Goal: Entertainment & Leisure: Browse casually

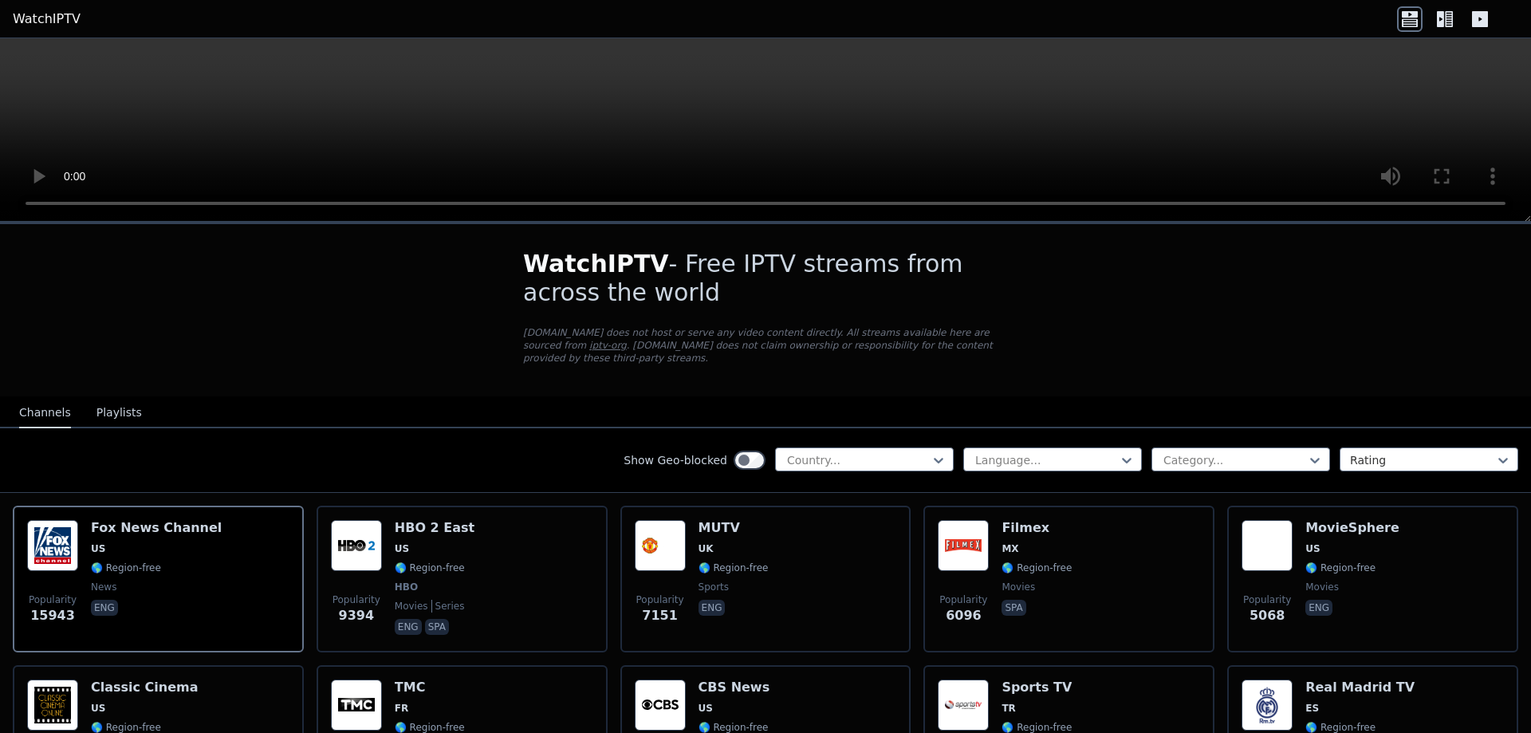
scroll to position [100, 0]
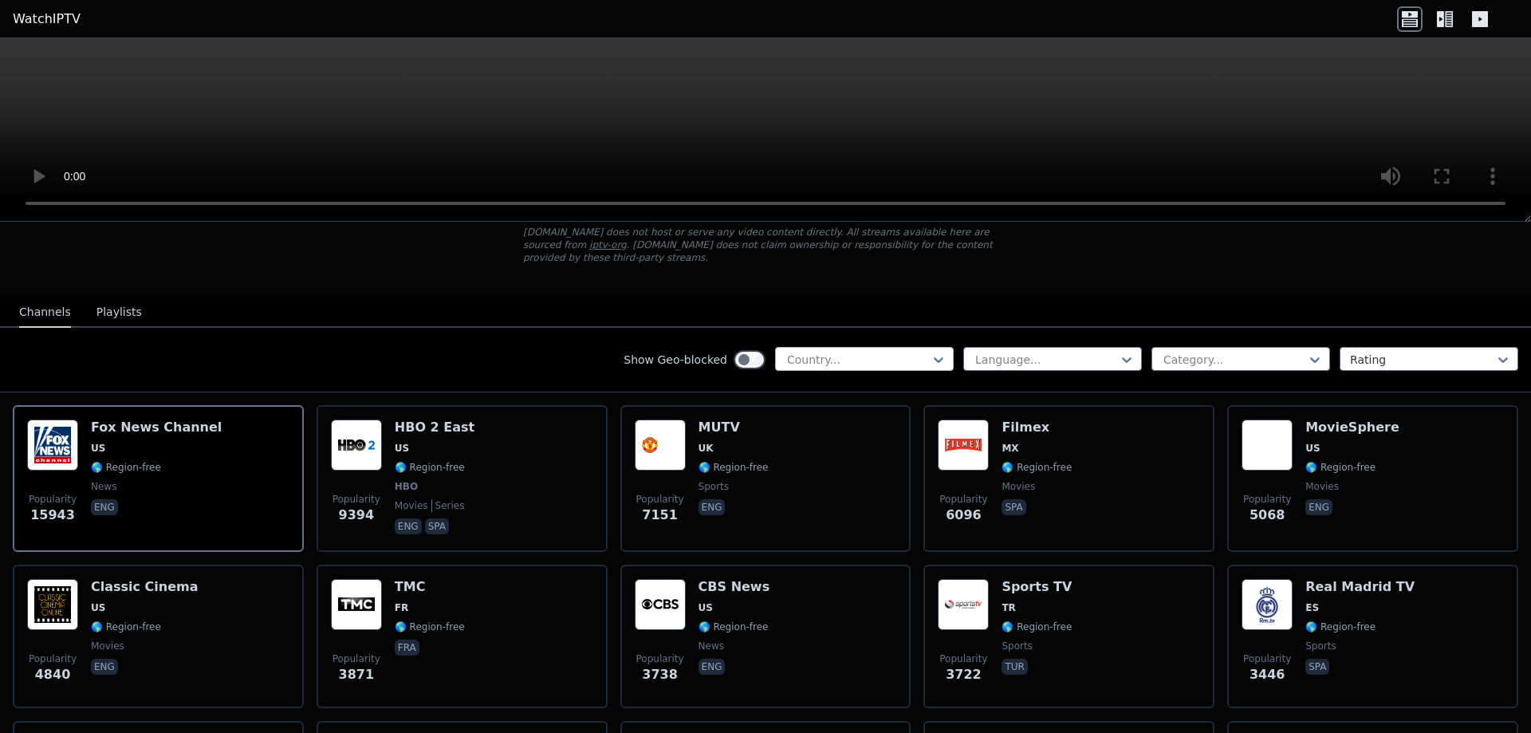
click at [881, 352] on div at bounding box center [857, 360] width 145 height 16
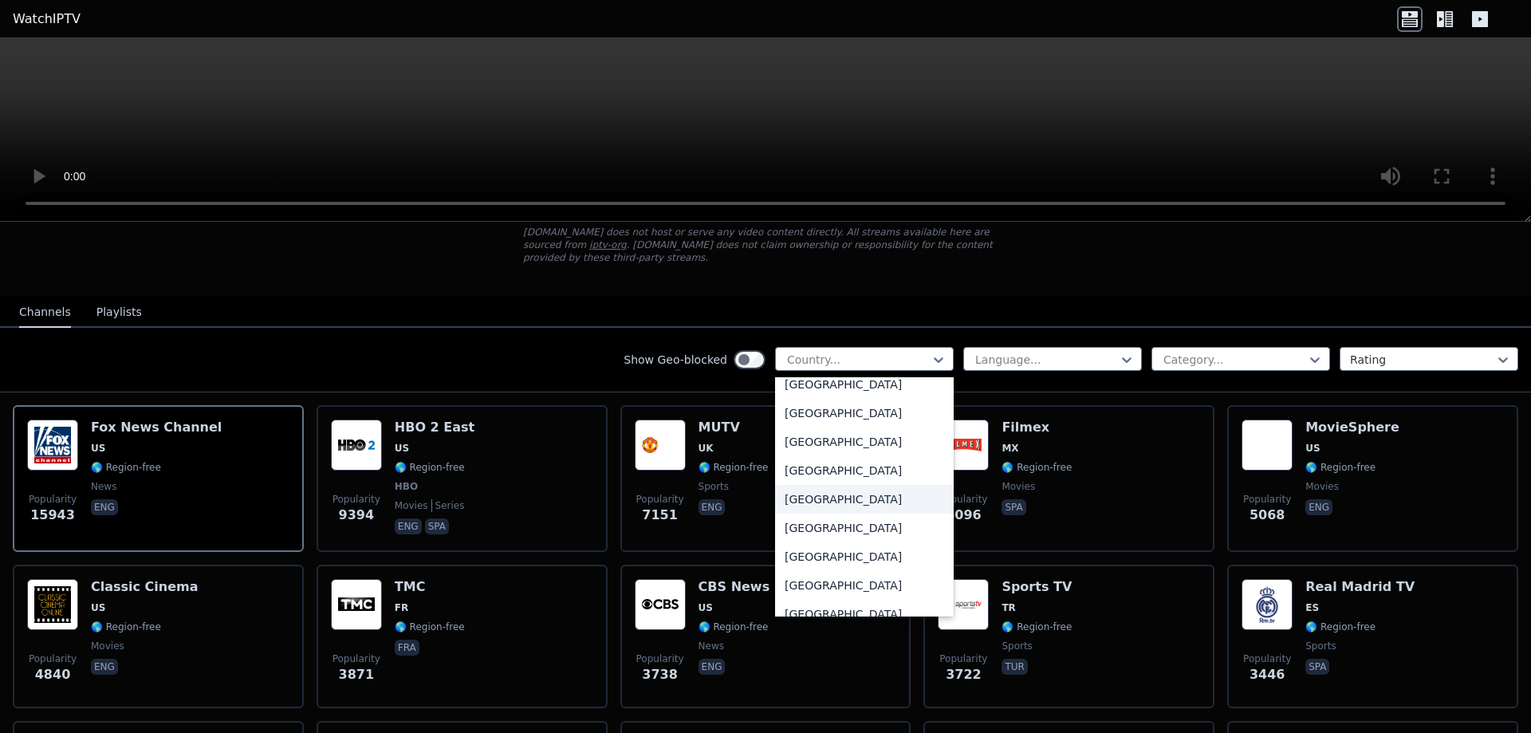
scroll to position [301, 0]
click at [819, 567] on div "[GEOGRAPHIC_DATA]" at bounding box center [864, 581] width 179 height 29
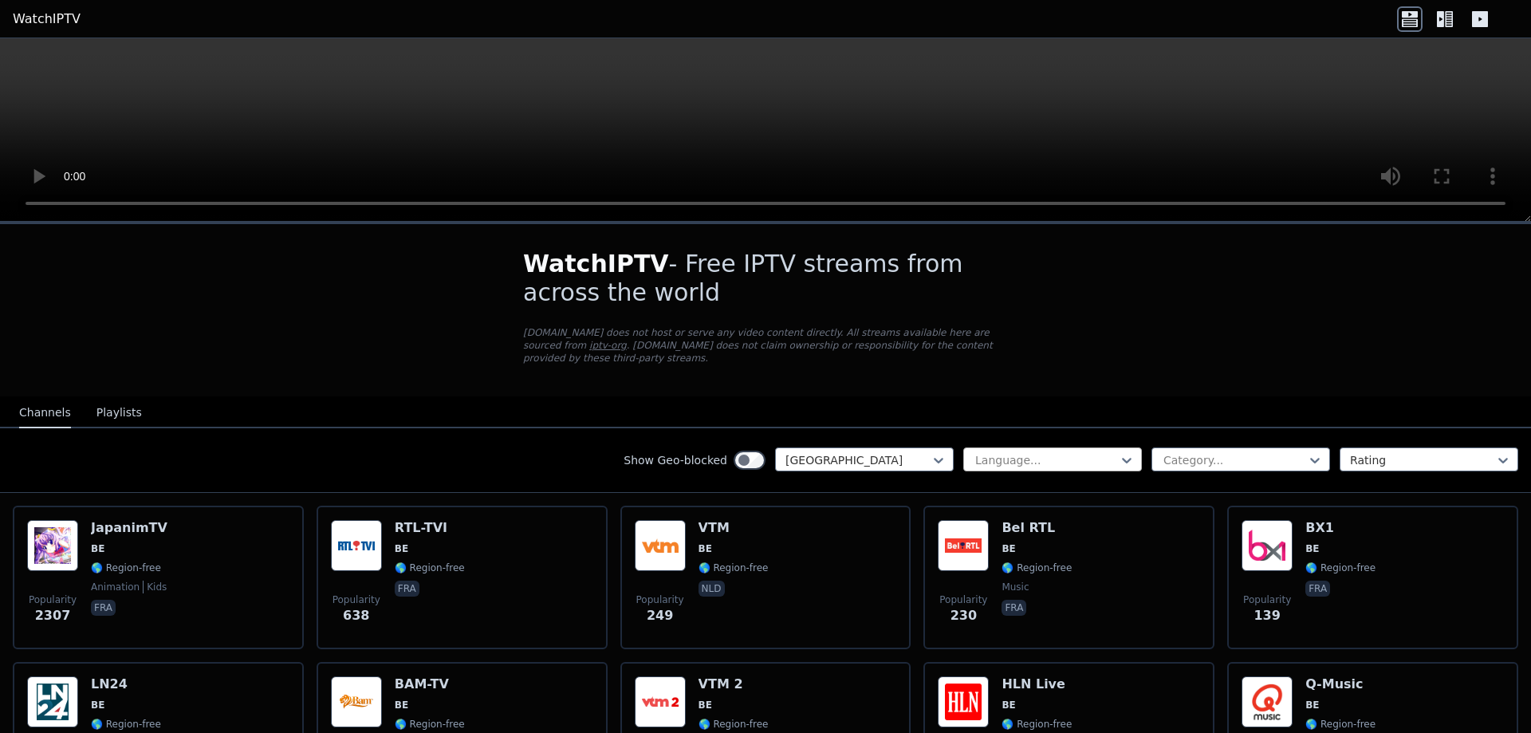
click at [1067, 452] on div at bounding box center [1045, 460] width 145 height 16
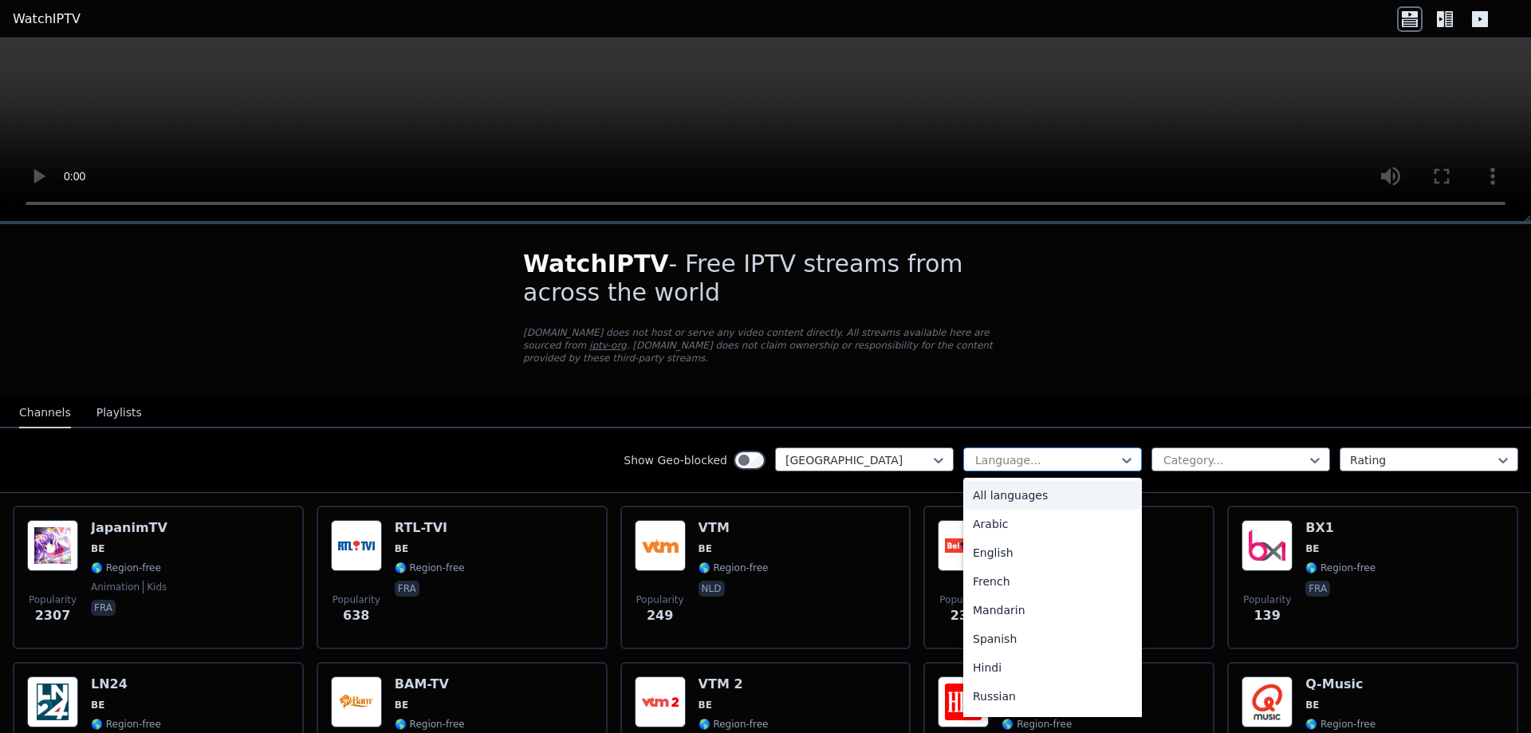
click at [1067, 452] on div at bounding box center [1045, 460] width 145 height 16
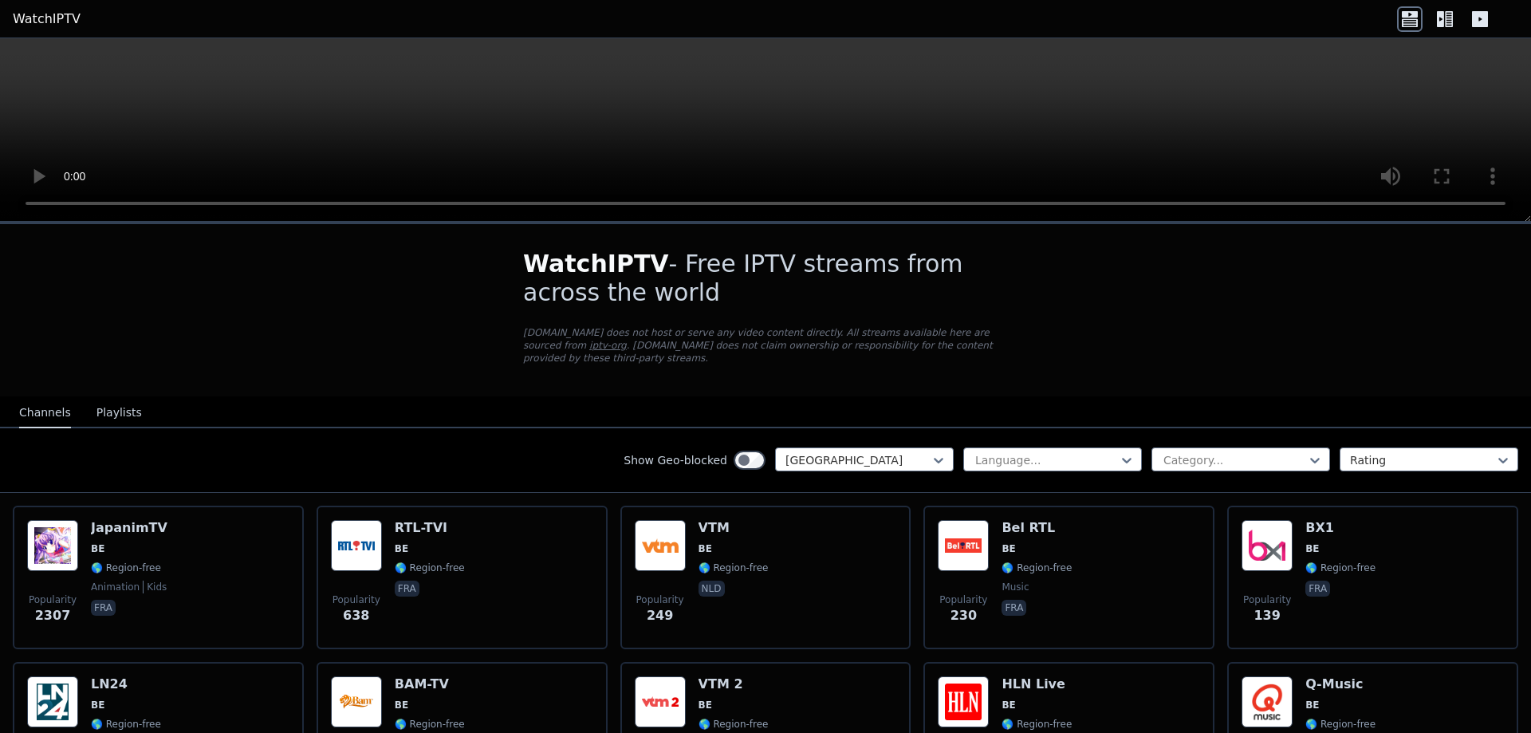
click at [649, 272] on h1 "WatchIPTV - Free IPTV streams from across the world" at bounding box center [765, 278] width 485 height 57
click at [45, 13] on link "WatchIPTV" at bounding box center [47, 19] width 68 height 19
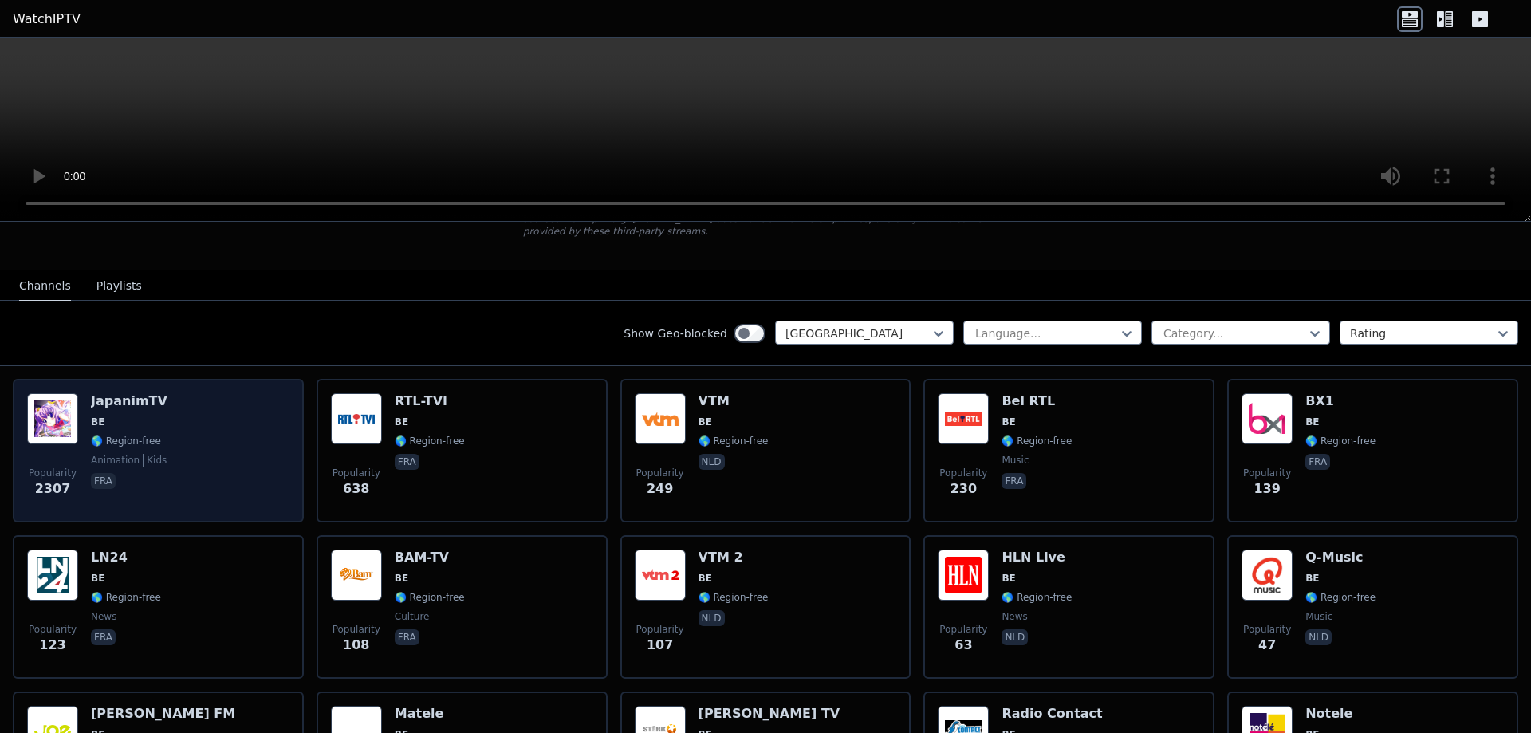
scroll to position [100, 0]
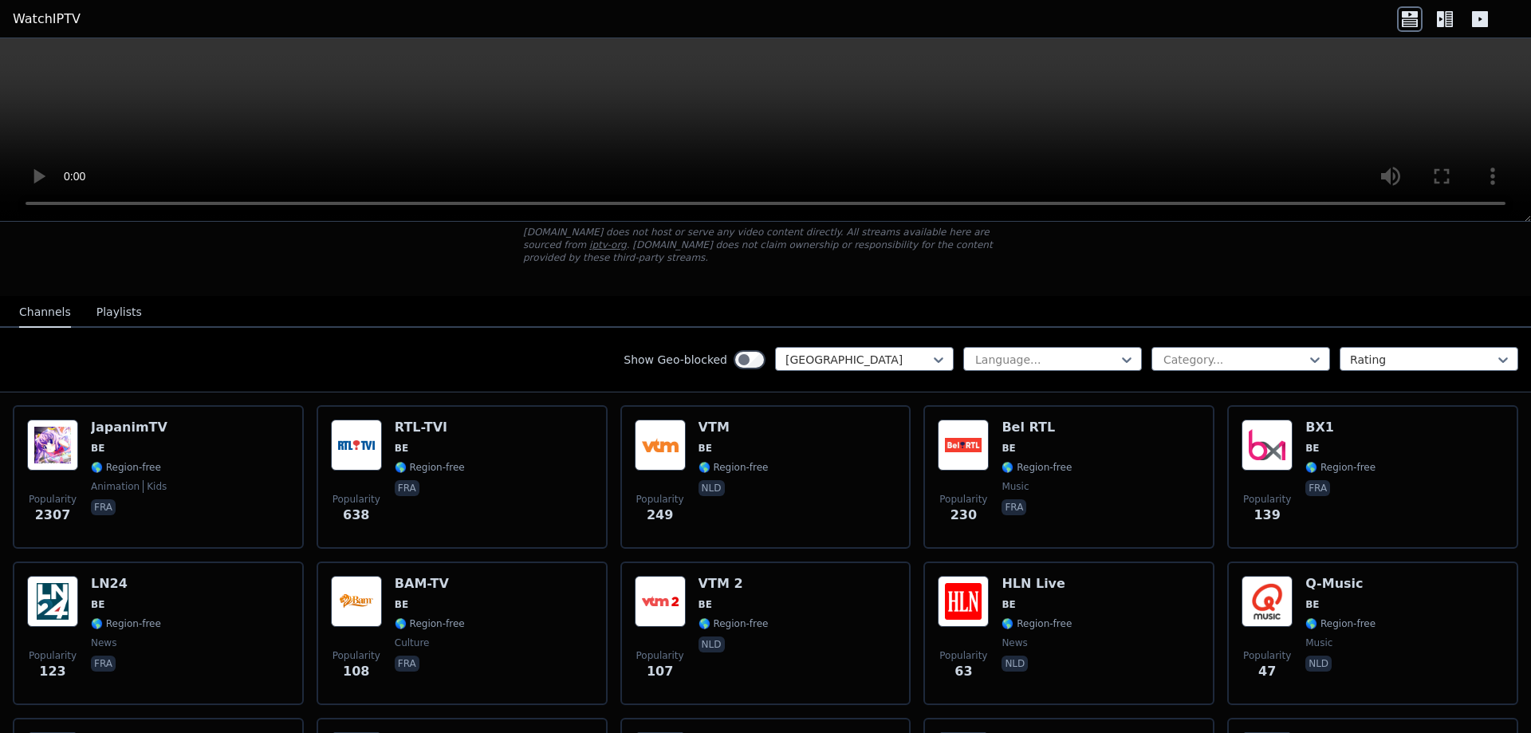
click at [108, 297] on button "Playlists" at bounding box center [118, 312] width 45 height 30
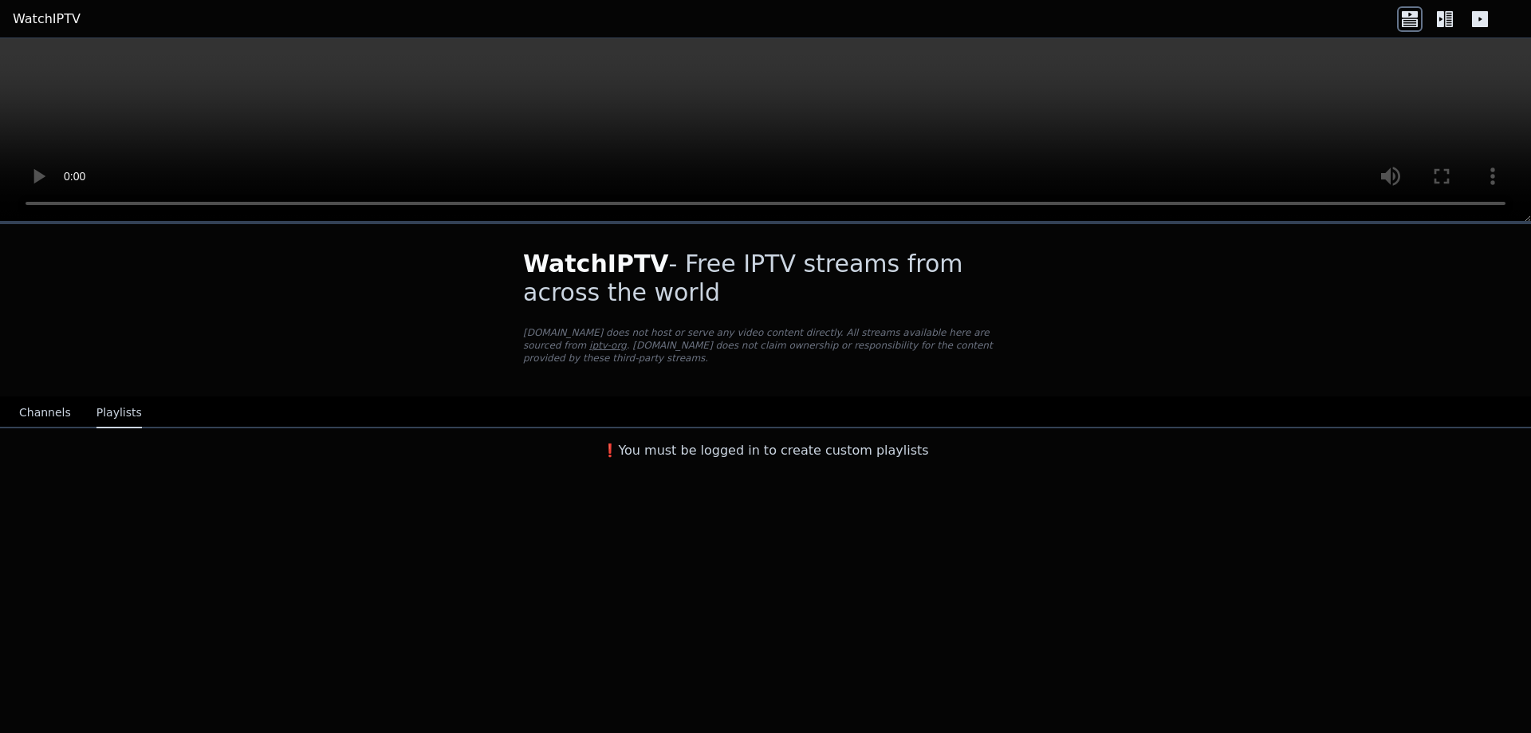
scroll to position [0, 0]
click at [29, 398] on button "Channels" at bounding box center [45, 413] width 52 height 30
